Goal: Transaction & Acquisition: Subscribe to service/newsletter

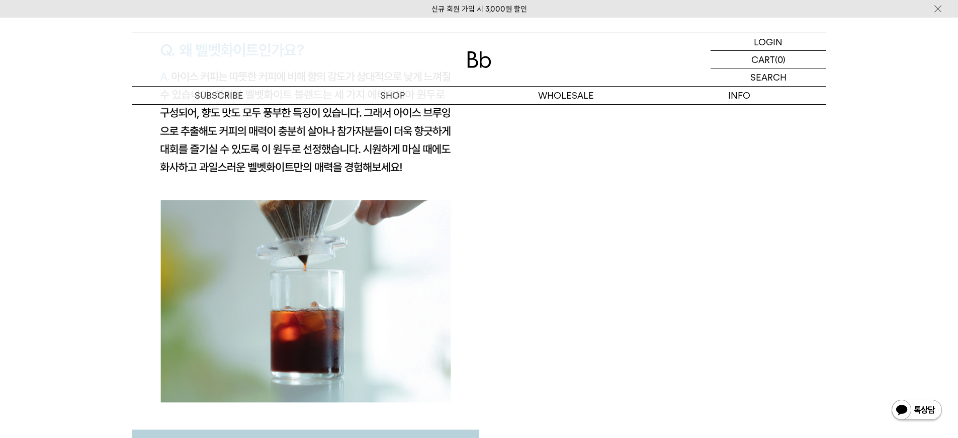
scroll to position [1898, 0]
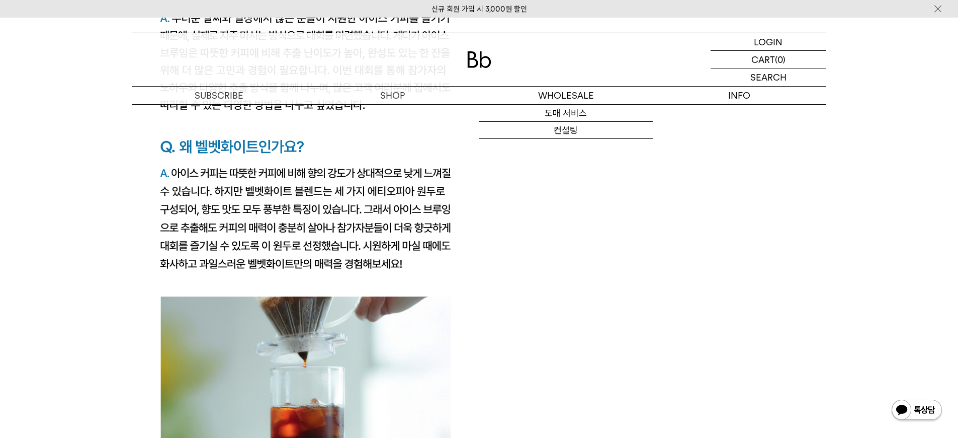
click at [483, 56] on img at bounding box center [479, 59] width 24 height 17
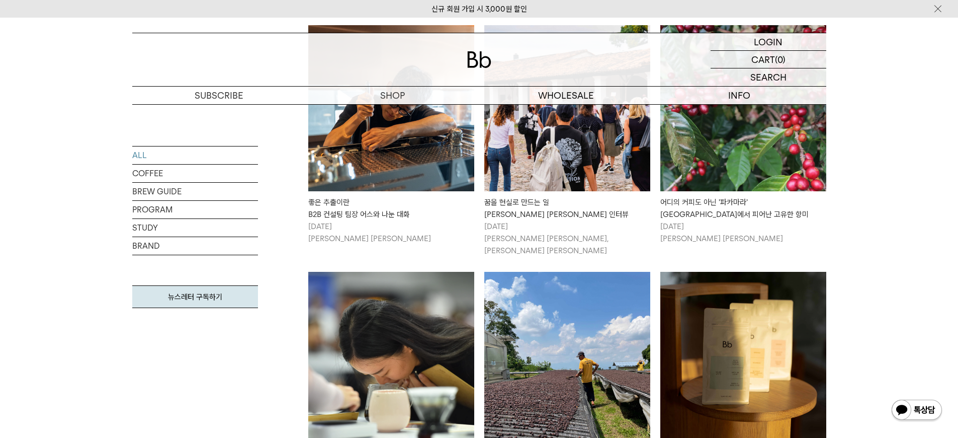
scroll to position [285, 0]
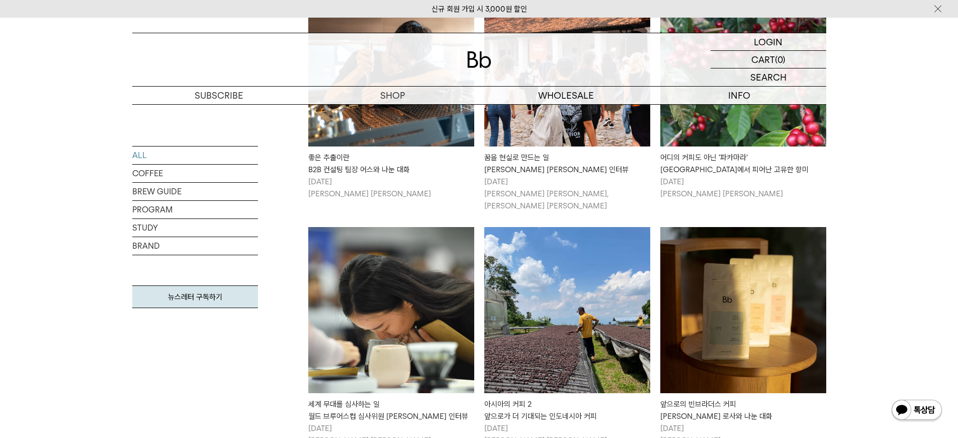
click at [416, 140] on img at bounding box center [391, 63] width 166 height 166
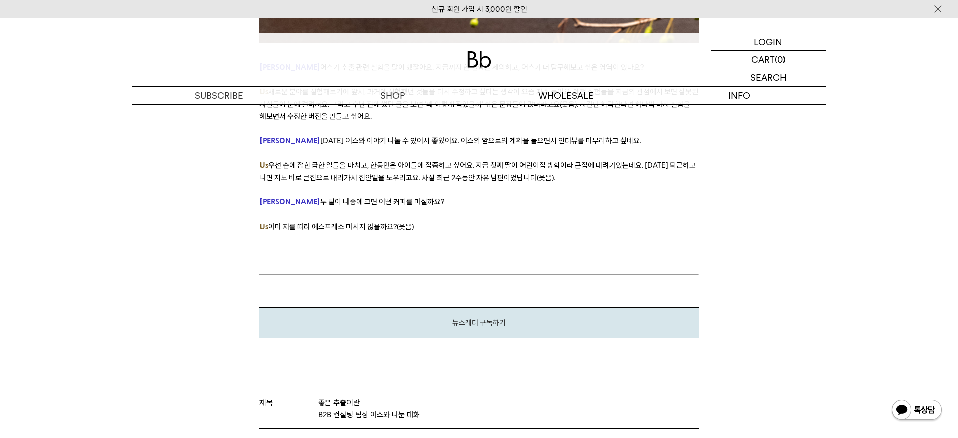
scroll to position [6217, 0]
click at [582, 305] on div "뉴스레터 구독하기" at bounding box center [479, 320] width 439 height 31
click at [477, 316] on span "뉴스레터 구독하기" at bounding box center [479, 320] width 54 height 9
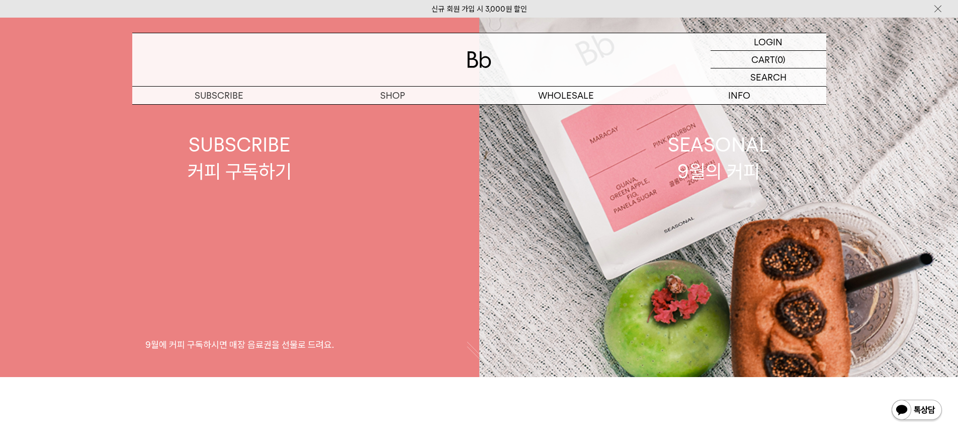
scroll to position [98, 0]
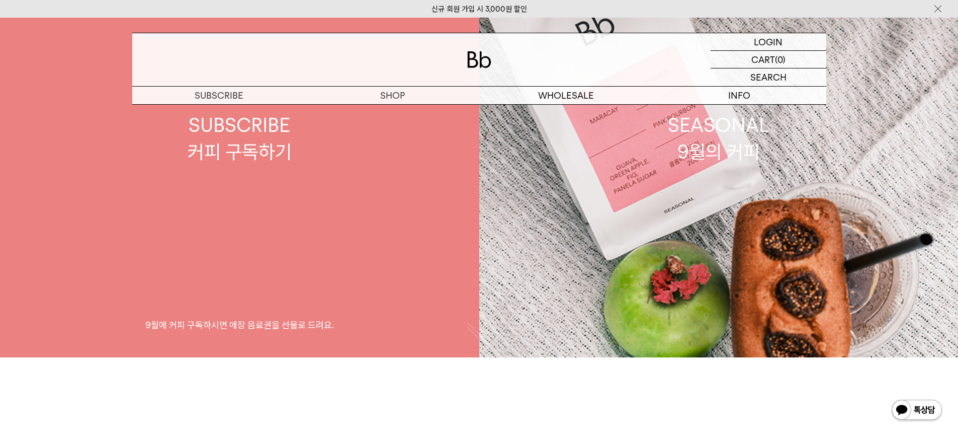
click at [337, 308] on link "SUBSCRIBE 커피 구독하기 9월에 커피 구독하시면 매장 음료권을 선물로 드려요." at bounding box center [239, 139] width 479 height 438
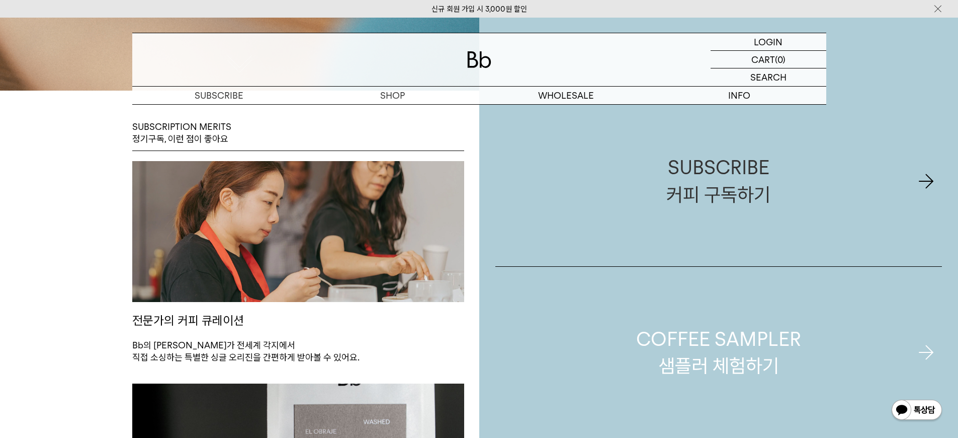
scroll to position [365, 0]
click at [784, 362] on div "COFFEE SAMPLER 샘플러 체험하기" at bounding box center [718, 352] width 165 height 53
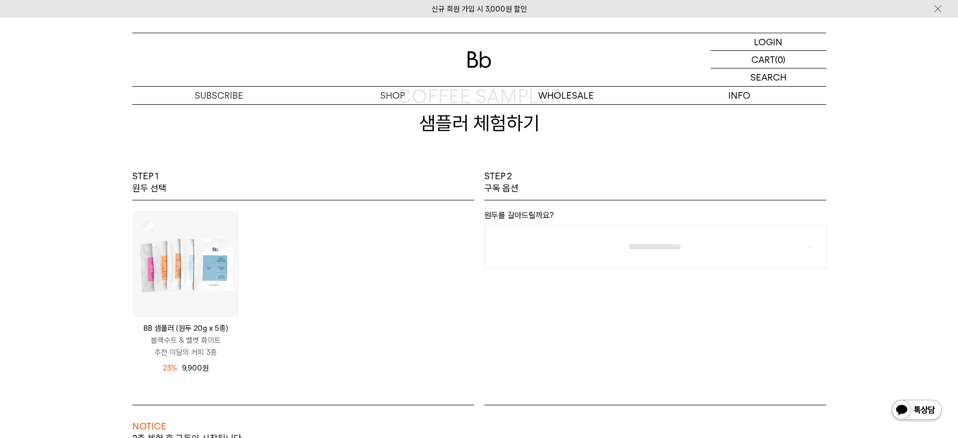
scroll to position [96, 0]
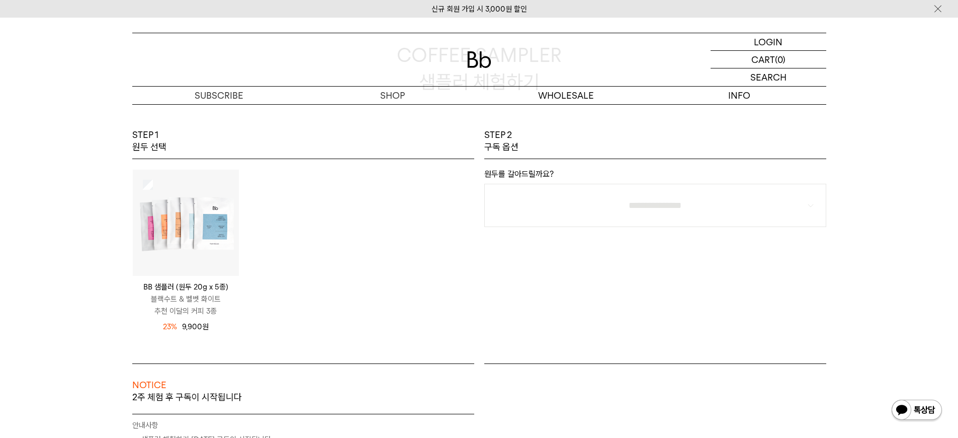
click at [152, 223] on img at bounding box center [186, 223] width 106 height 106
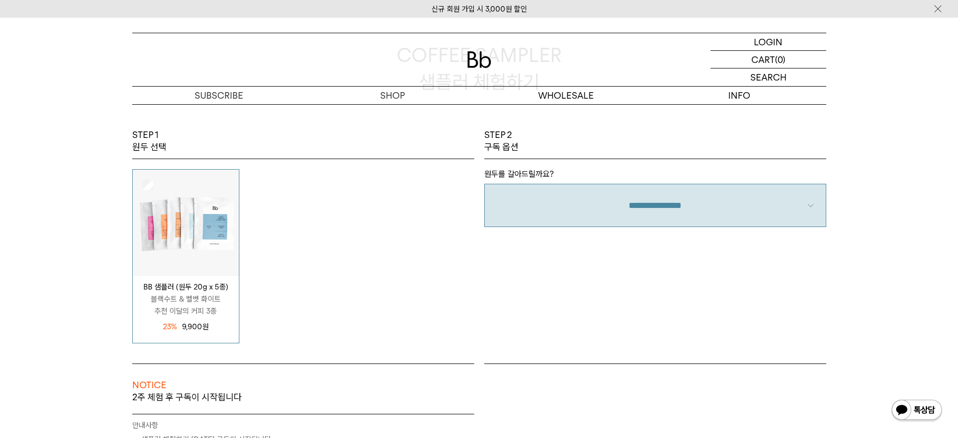
click at [667, 191] on select "**********" at bounding box center [656, 205] width 342 height 43
click at [662, 193] on select "**********" at bounding box center [656, 205] width 342 height 43
select select "**"
click at [485, 184] on select "**********" at bounding box center [656, 205] width 342 height 43
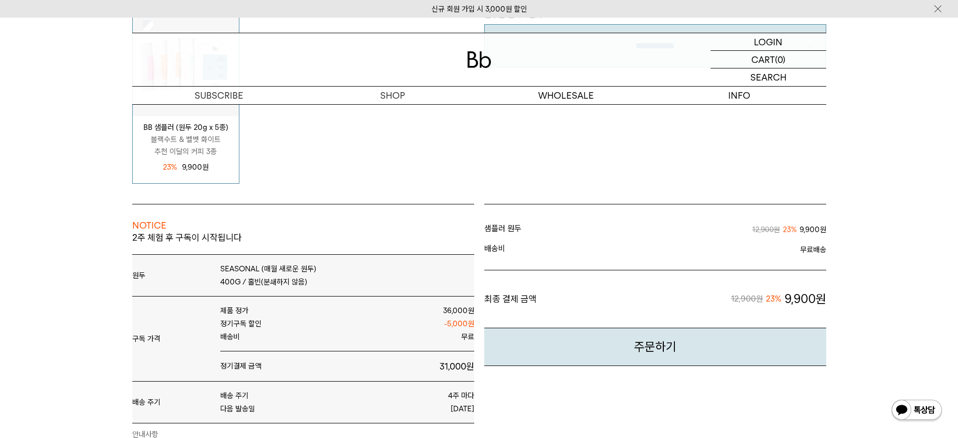
scroll to position [304, 0]
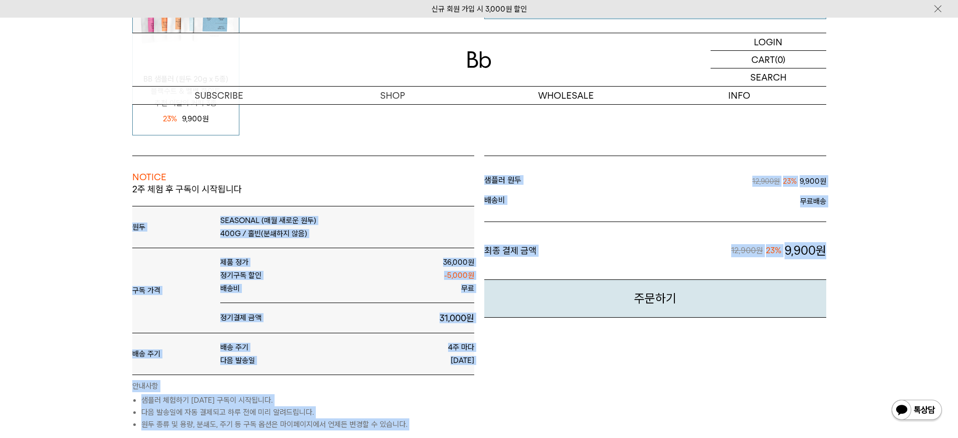
drag, startPoint x: 828, startPoint y: 249, endPoint x: 259, endPoint y: 193, distance: 571.8
click at [259, 193] on div "NOTICE 2주 체험 후 구독이 시작됩니다 원두 SEASONAL (매월 새로운 원두) 400G / 홀빈(분쇄하지 않음) 무료" at bounding box center [479, 342] width 704 height 375
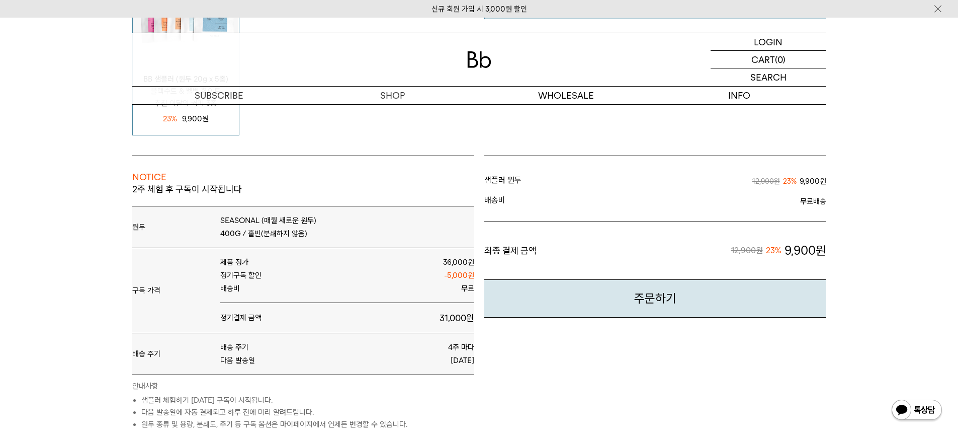
click at [259, 192] on p "2주 체험 후 구독이 시작됩니다" at bounding box center [303, 194] width 342 height 22
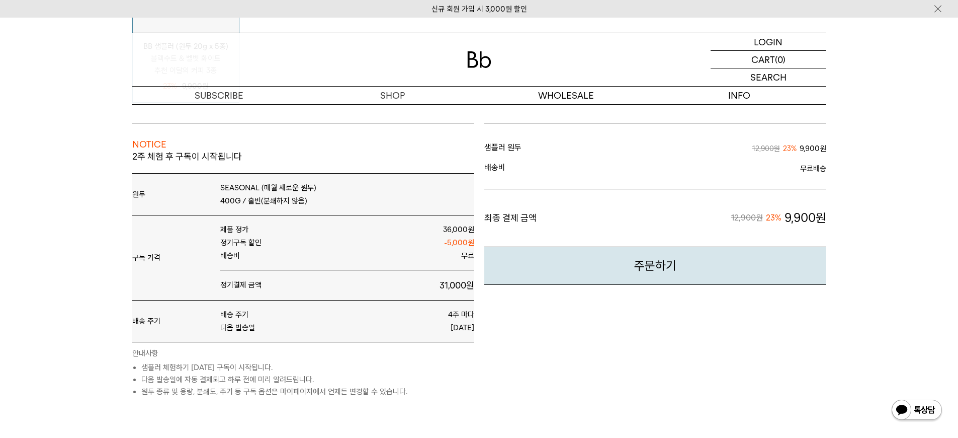
scroll to position [375, 0]
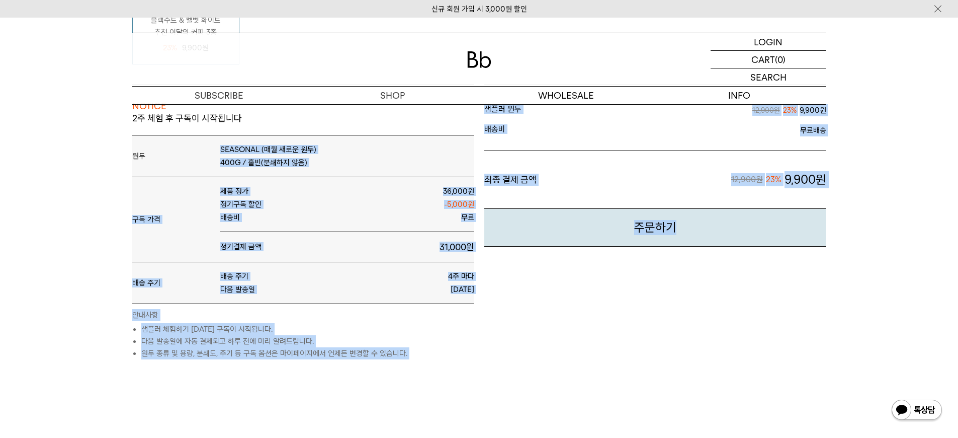
drag, startPoint x: 484, startPoint y: 311, endPoint x: 169, endPoint y: 151, distance: 353.3
click at [169, 151] on div "NOTICE 2주 체험 후 구독이 시작됩니다 원두 SEASONAL (매월 새로운 원두) 400G / 홀빈(분쇄하지 않음) 무료" at bounding box center [479, 272] width 704 height 375
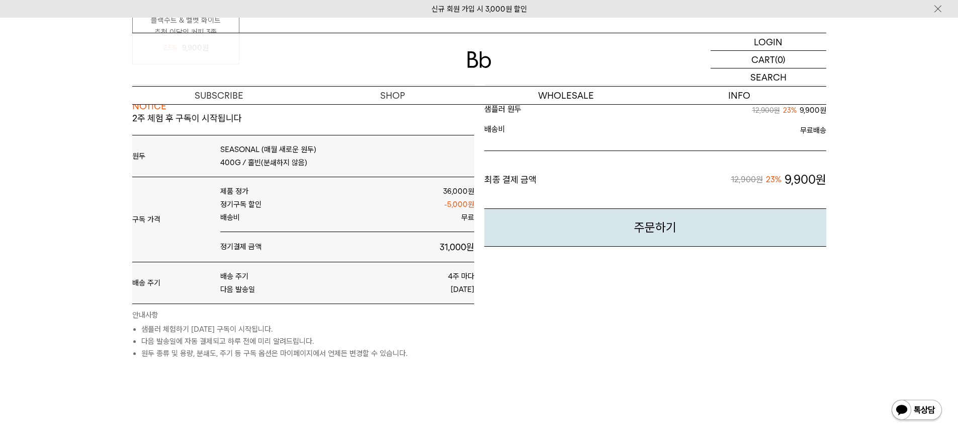
click at [169, 151] on p "원두" at bounding box center [171, 155] width 78 height 9
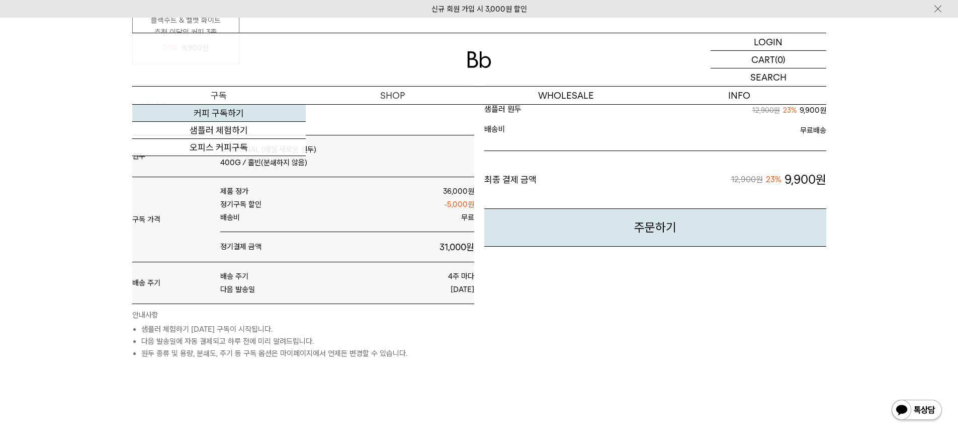
click at [228, 110] on link "커피 구독하기" at bounding box center [219, 113] width 174 height 17
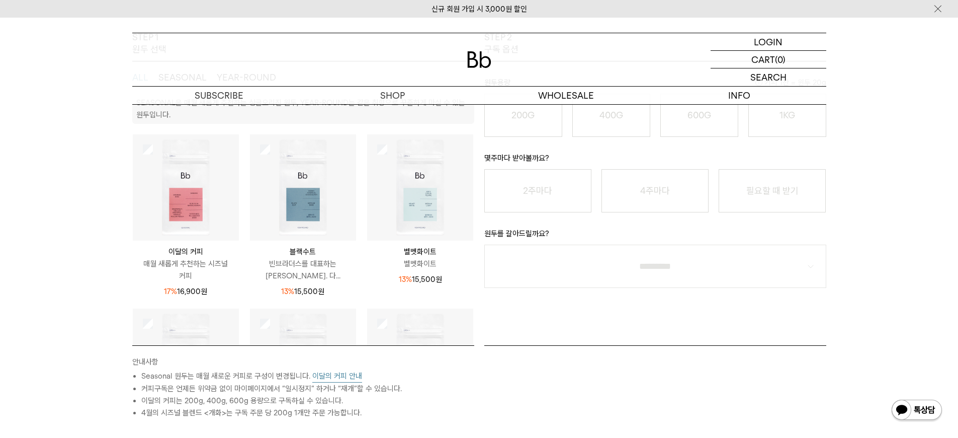
click at [191, 197] on img at bounding box center [186, 187] width 106 height 106
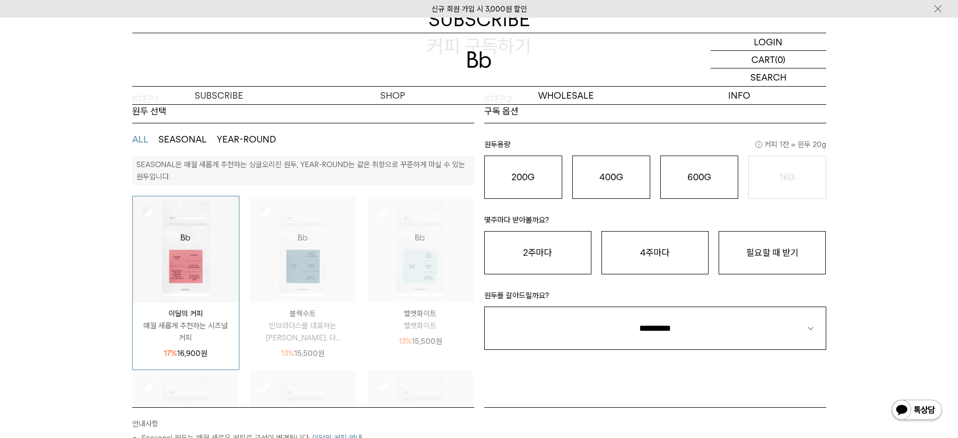
scroll to position [101, 0]
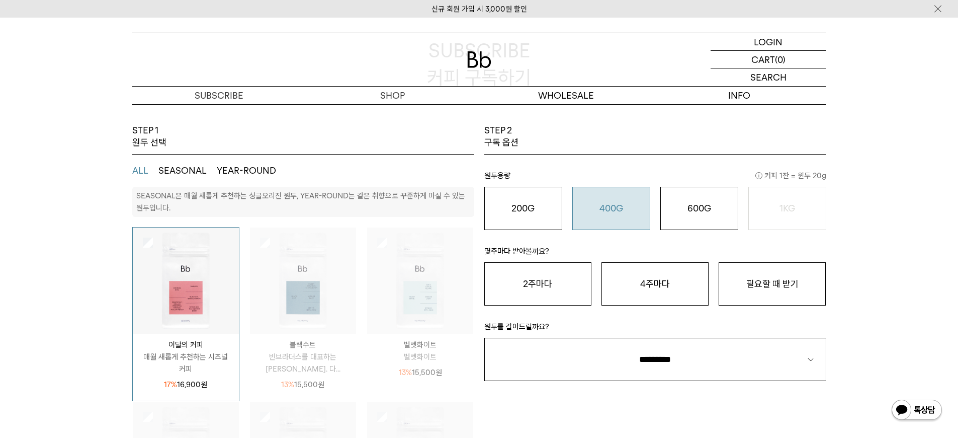
click at [613, 209] on o "400G" at bounding box center [612, 208] width 24 height 11
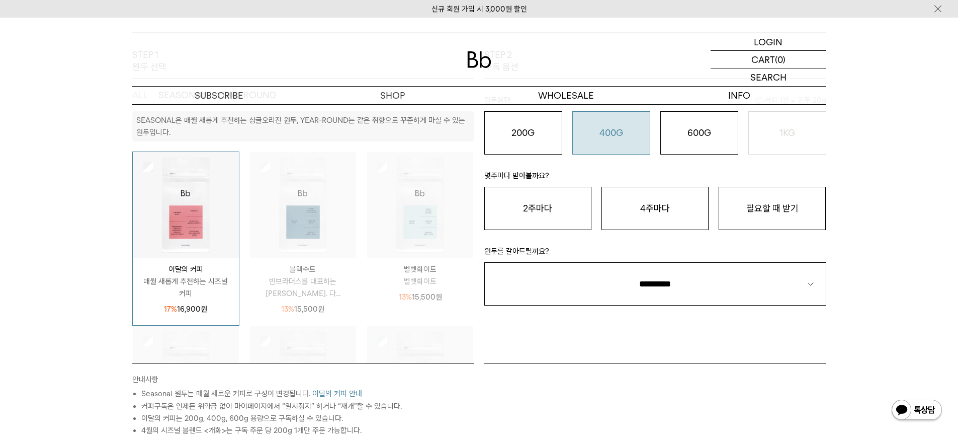
scroll to position [301, 0]
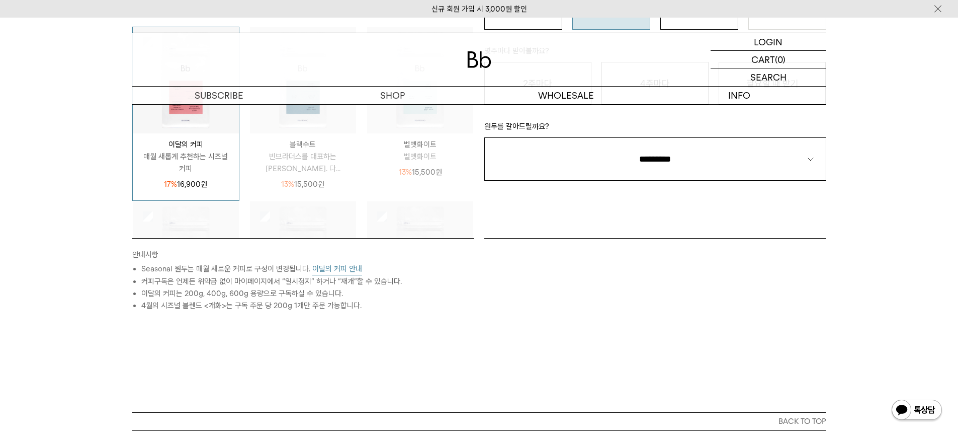
click at [334, 266] on button "이달의 커피 안내" at bounding box center [337, 269] width 50 height 13
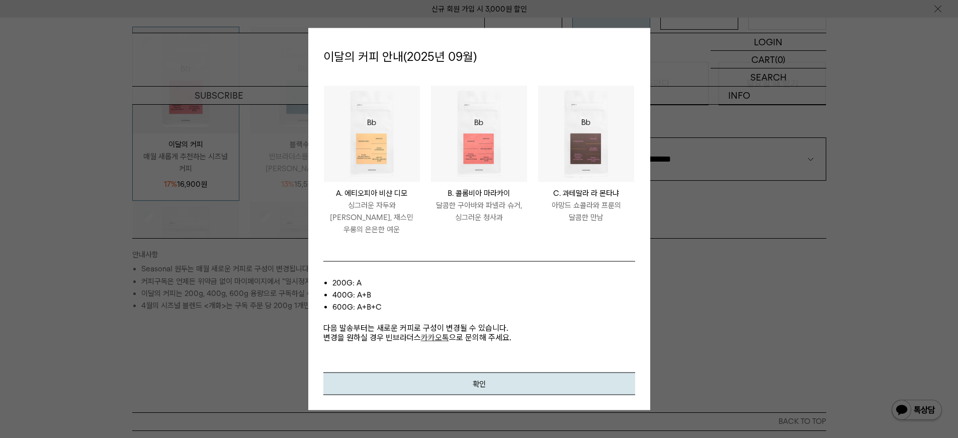
click at [593, 168] on img at bounding box center [586, 134] width 96 height 96
click at [582, 166] on img at bounding box center [586, 134] width 96 height 96
click at [468, 391] on div "이달의 커피 안내(2025년 09월) ETHIOPIA BISHAN DIMO A. 에티오피아 비샨 디모 싱그러운 자두와 황도, 재스민 우롱의 은…" at bounding box center [479, 219] width 342 height 382
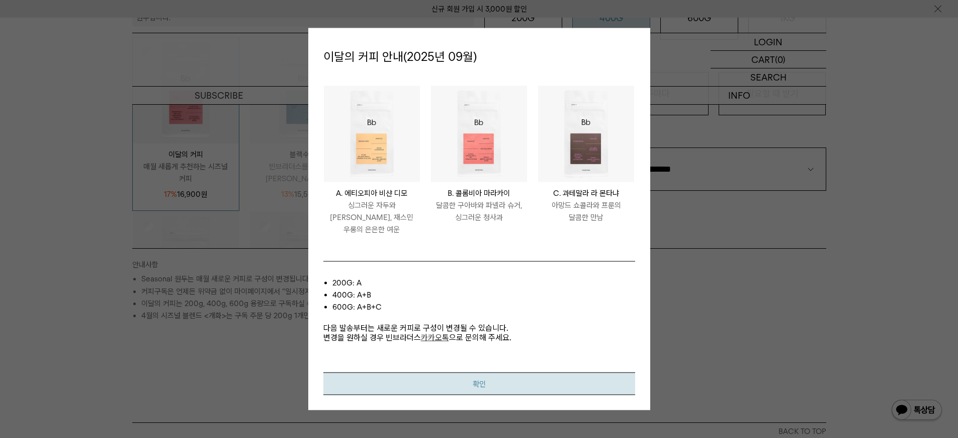
click at [452, 378] on button "확인" at bounding box center [480, 383] width 312 height 23
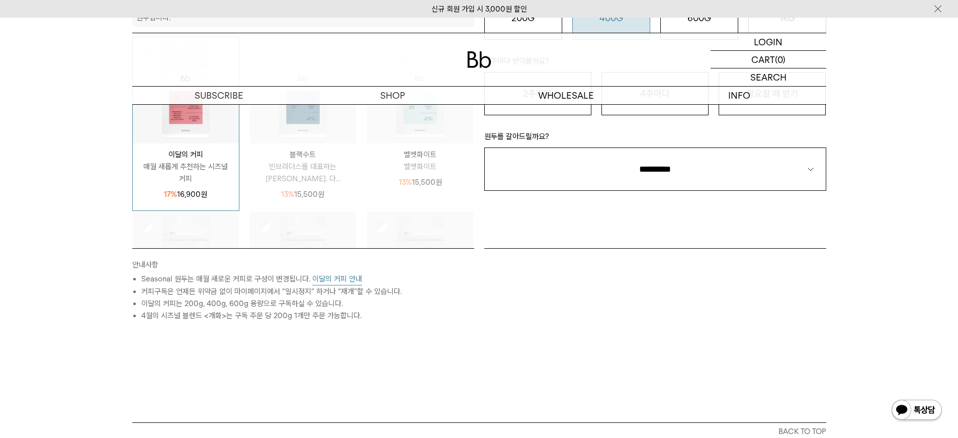
click at [473, 56] on img at bounding box center [479, 59] width 24 height 17
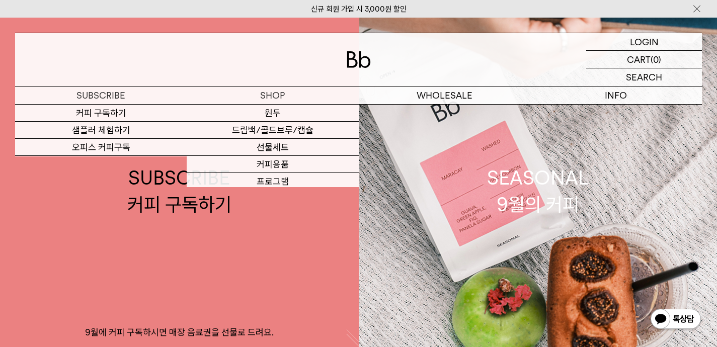
click at [0, 0] on p "숍" at bounding box center [0, 0] width 0 height 0
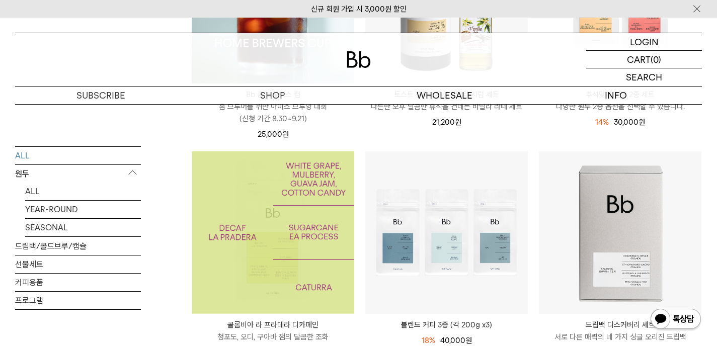
click at [258, 132] on span "25,000 원" at bounding box center [273, 134] width 31 height 9
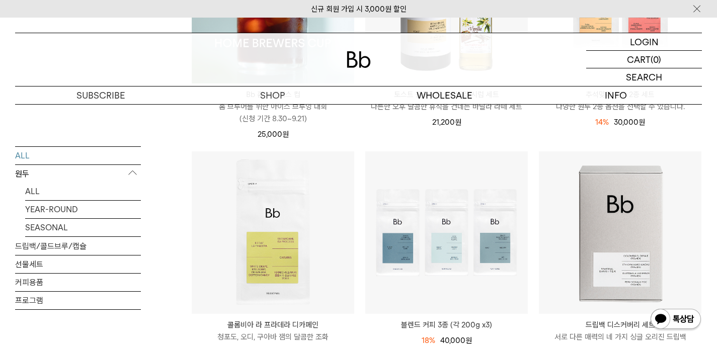
click at [279, 117] on p "홈 브루어를 위한 아이스 브루잉 대회 (신청 기간 8.30~9.21)" at bounding box center [273, 113] width 163 height 24
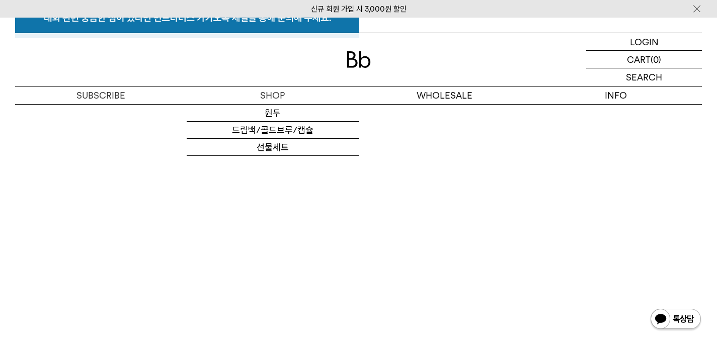
scroll to position [5634, 0]
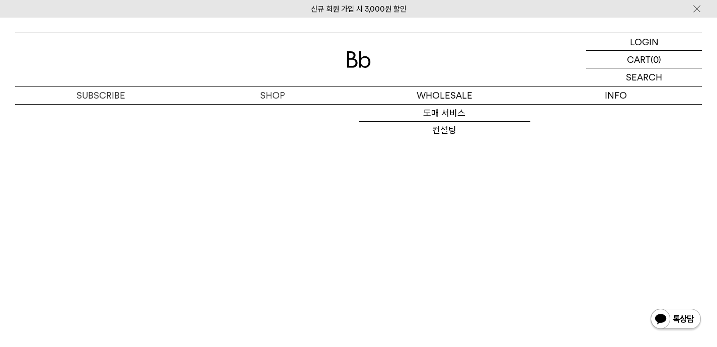
click at [379, 67] on div at bounding box center [358, 59] width 687 height 53
click at [364, 65] on img at bounding box center [359, 59] width 24 height 17
